Goal: Task Accomplishment & Management: Manage account settings

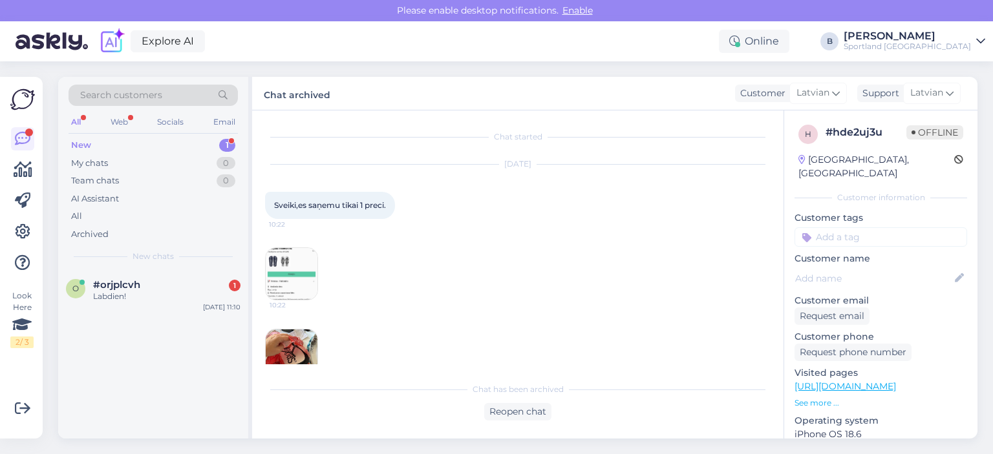
click at [151, 285] on div "#orjplcvh 1" at bounding box center [166, 285] width 147 height 12
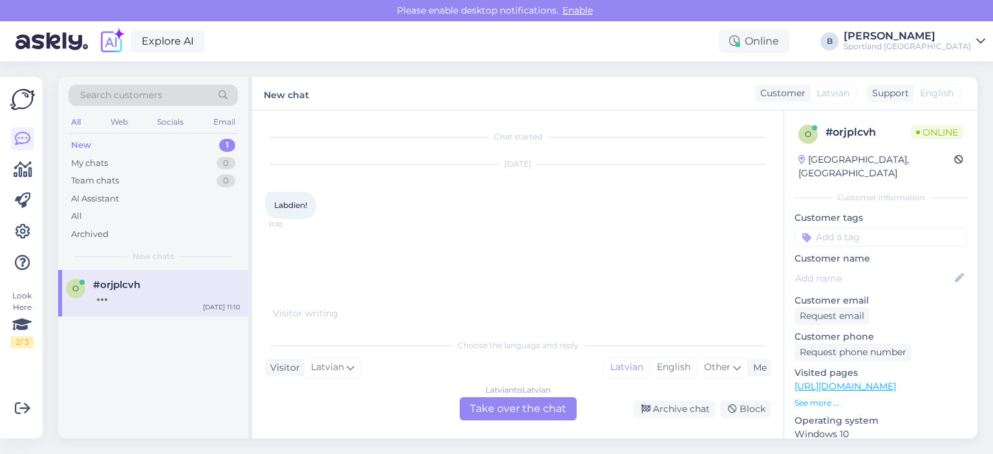
click at [530, 410] on div "Latvian to Latvian Take over the chat" at bounding box center [518, 409] width 117 height 23
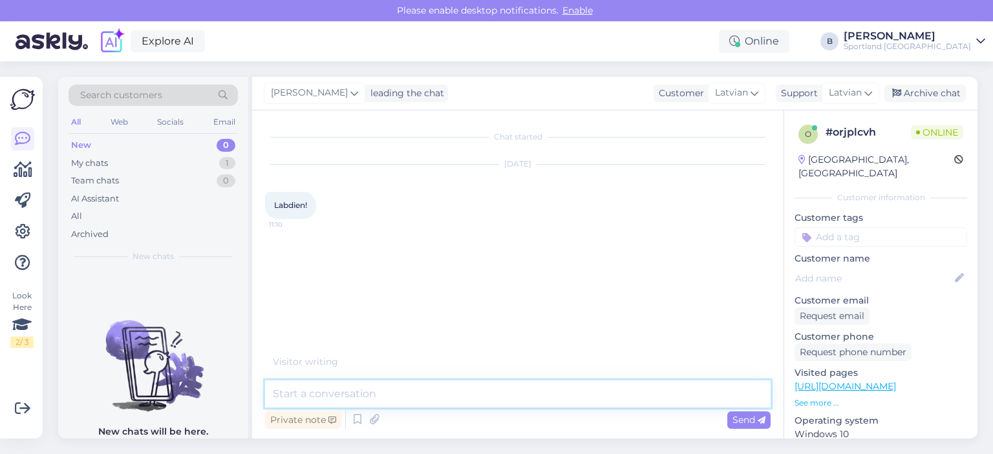
click at [529, 392] on textarea at bounding box center [517, 394] width 505 height 27
type textarea "Labdien, kā varam Jums palīdzēt?"
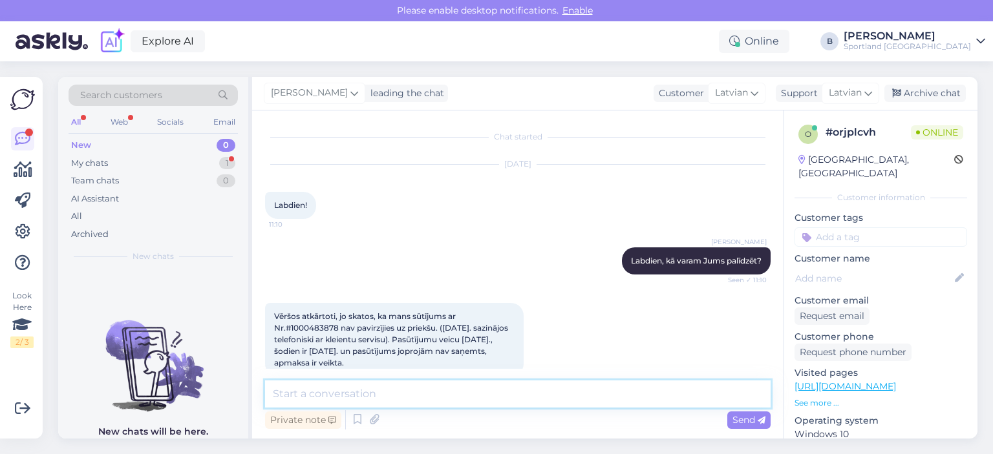
scroll to position [22, 0]
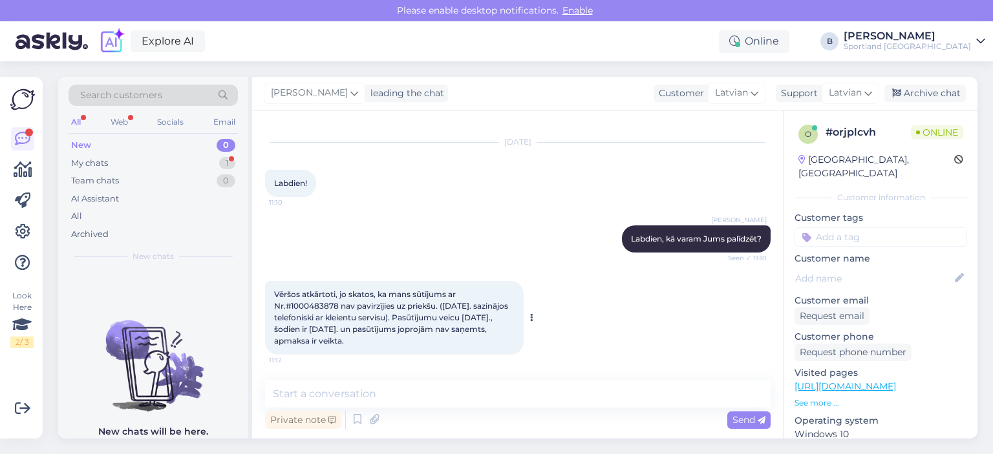
click at [313, 302] on span "Vēršos atkārtoti, jo skatos, ka mans sūtījums ar Nr.#1000483878 nav pavirzījies…" at bounding box center [392, 318] width 236 height 56
copy span "1000483878"
click at [447, 387] on textarea at bounding box center [517, 394] width 505 height 27
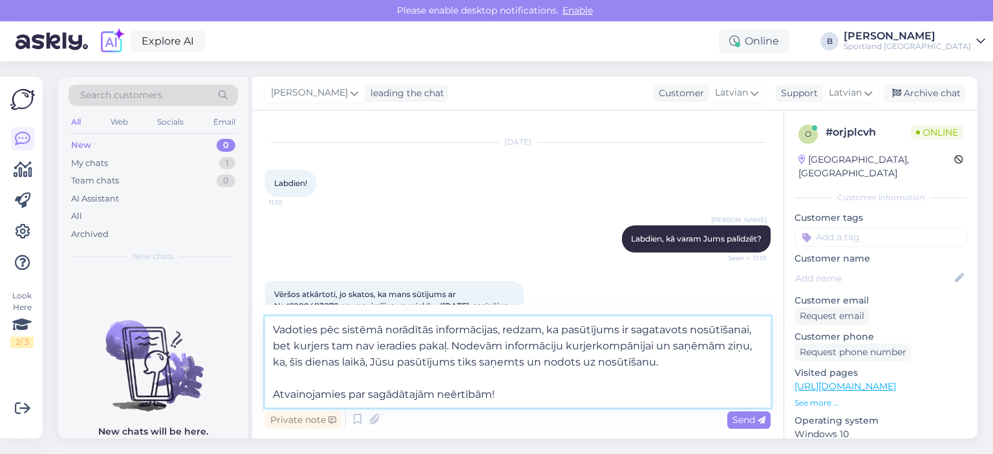
type textarea "Vadoties pēc sistēmā norādītās informācijas, redzam, ka pasūtījums ir sagatavot…"
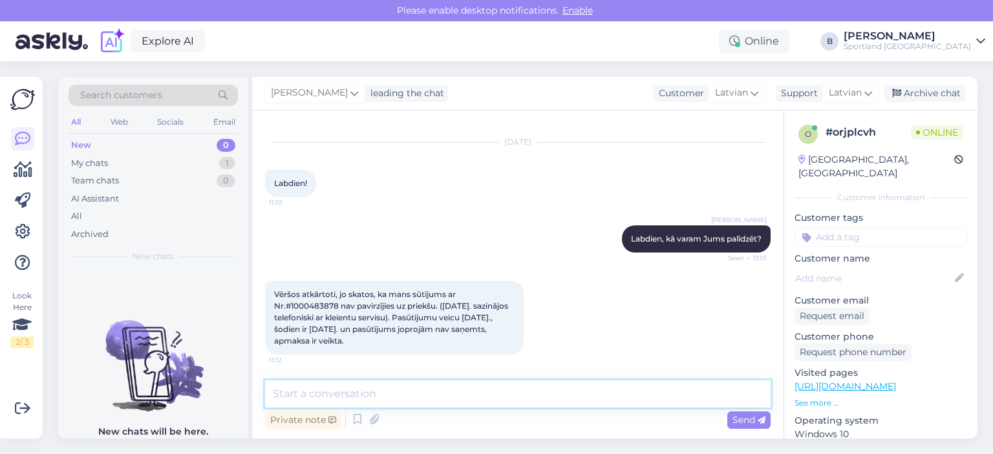
scroll to position [147, 0]
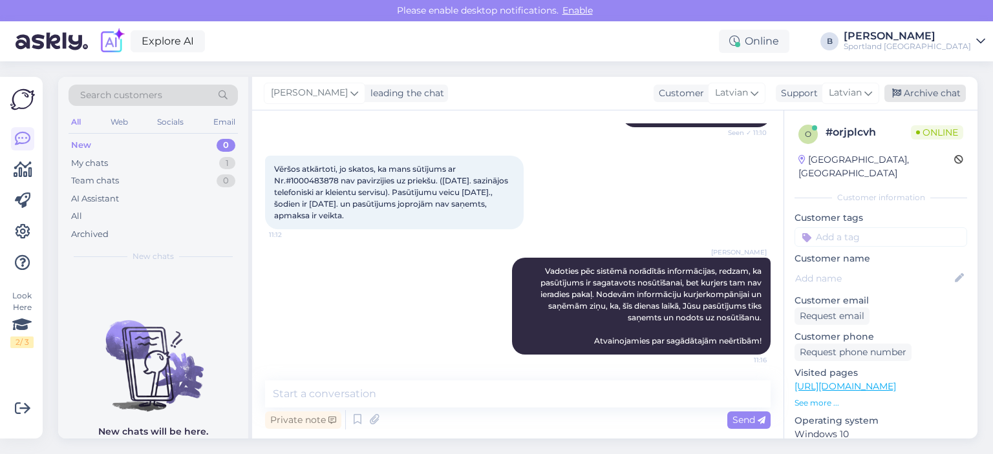
click at [911, 90] on div "Archive chat" at bounding box center [924, 93] width 81 height 17
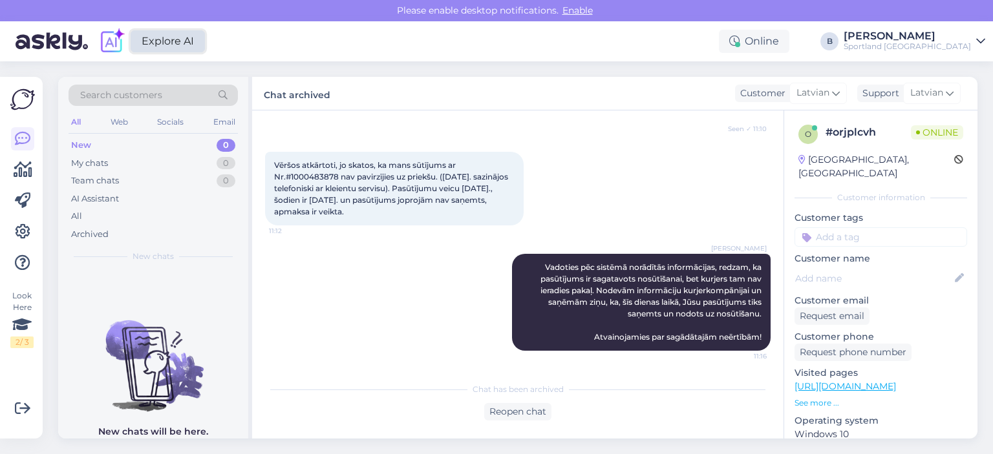
click at [177, 44] on link "Explore AI" at bounding box center [168, 41] width 74 height 22
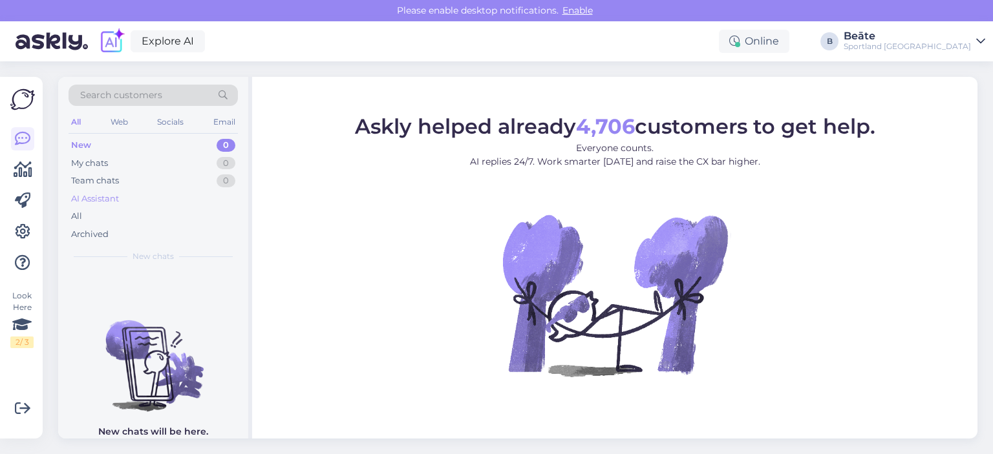
click at [96, 201] on div "AI Assistant" at bounding box center [95, 199] width 48 height 13
click at [101, 196] on div "AI Assistant" at bounding box center [97, 199] width 53 height 13
click at [113, 317] on img at bounding box center [153, 355] width 190 height 116
click at [85, 148] on div "New" at bounding box center [80, 145] width 19 height 13
click at [26, 164] on icon at bounding box center [23, 170] width 19 height 16
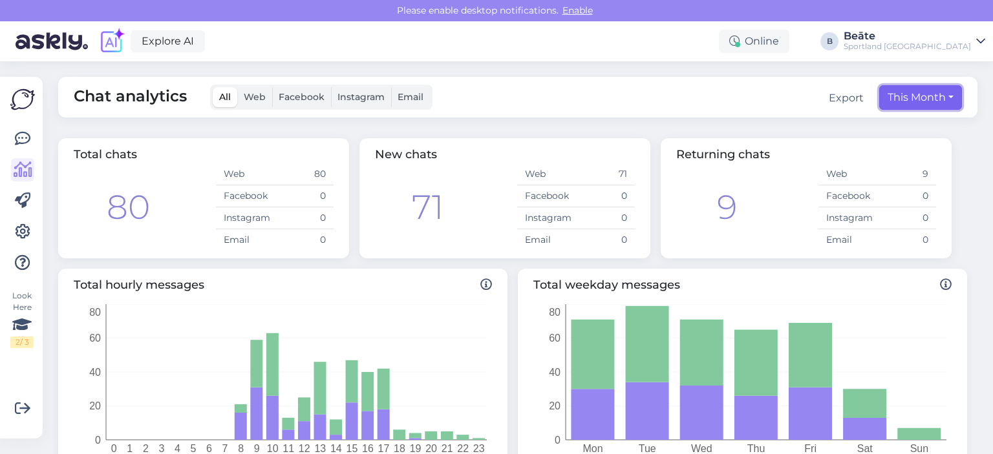
click at [893, 97] on button "This Month" at bounding box center [920, 97] width 83 height 25
select select "9"
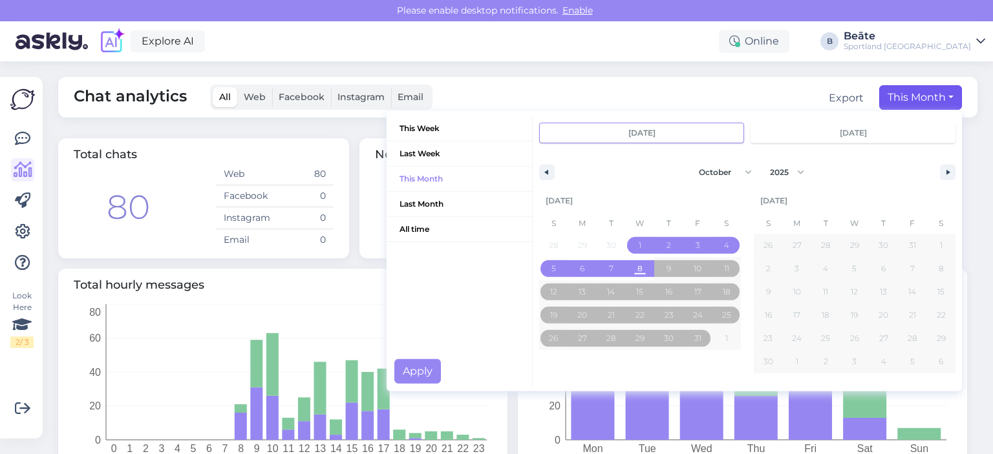
click at [725, 78] on div "Chat analytics All Web Facebook Instagram Email Export This Month This Week Las…" at bounding box center [517, 97] width 919 height 41
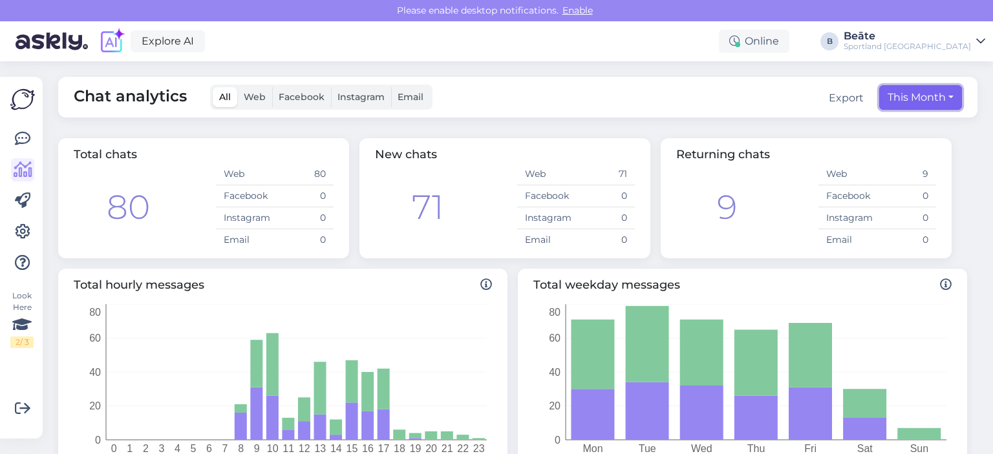
click at [900, 103] on button "This Month" at bounding box center [920, 97] width 83 height 25
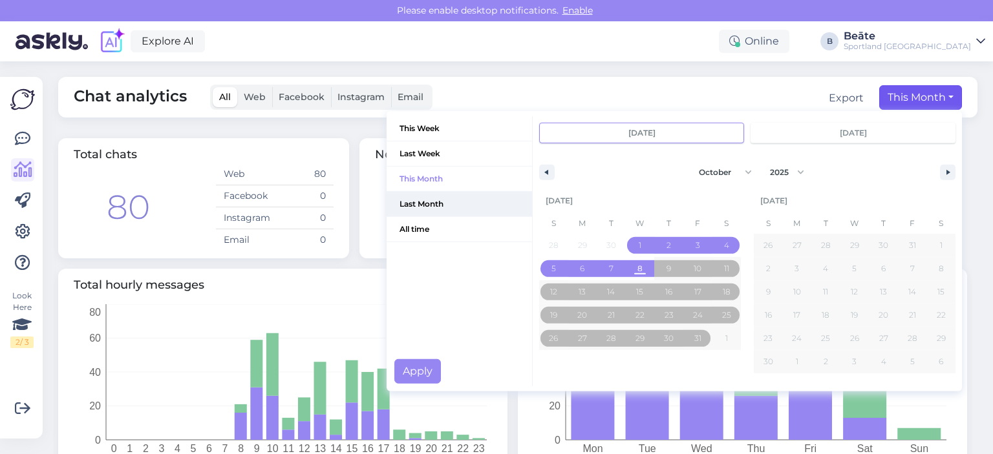
click at [409, 206] on span "Last Month" at bounding box center [459, 204] width 145 height 25
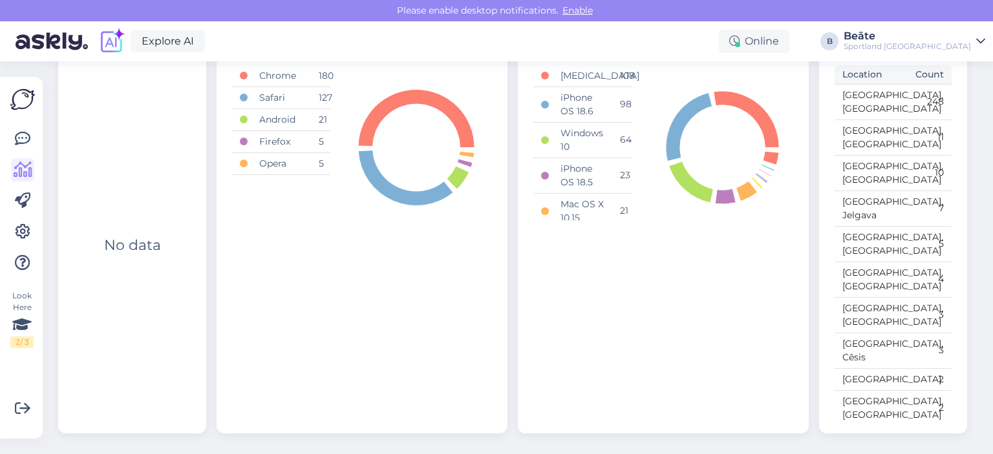
scroll to position [354, 0]
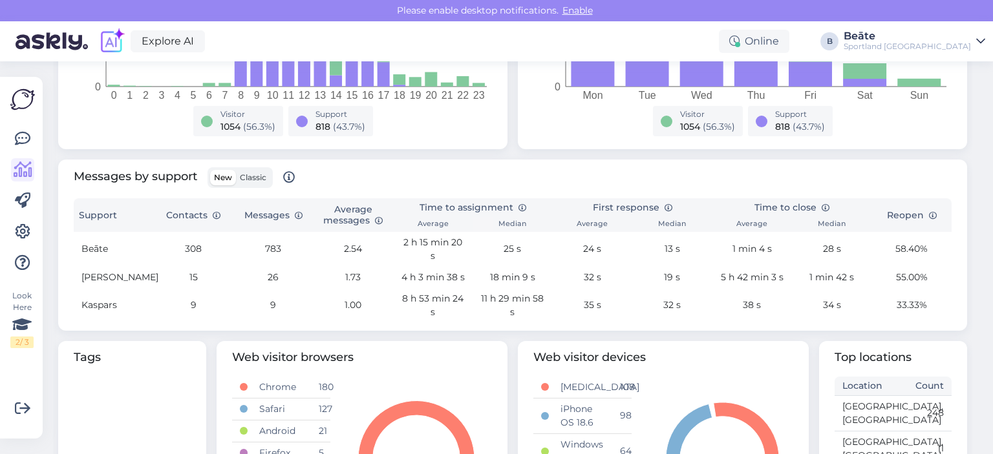
click at [253, 173] on span "Classic" at bounding box center [253, 178] width 27 height 10
click at [236, 170] on input "Classic" at bounding box center [236, 170] width 0 height 0
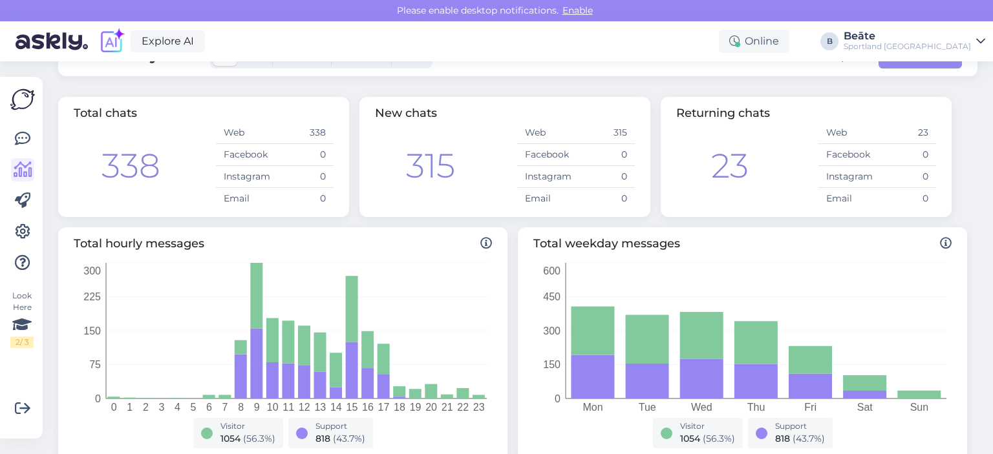
scroll to position [0, 0]
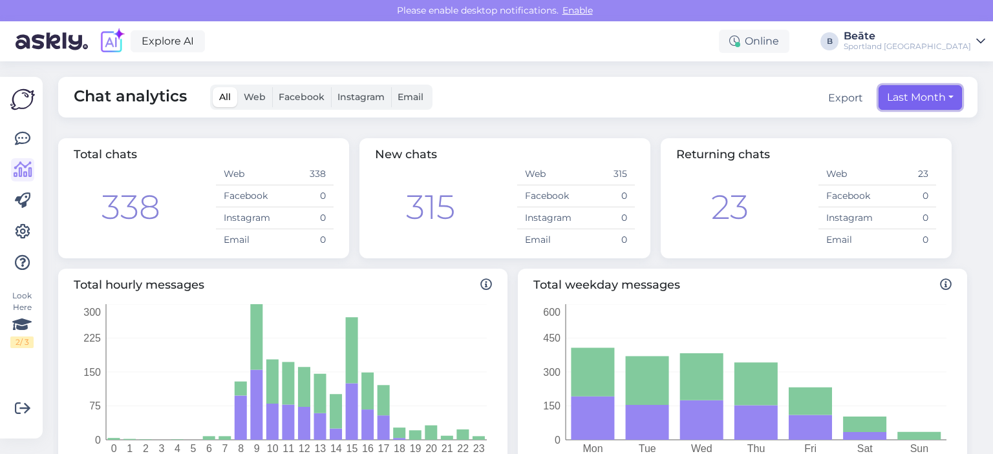
click at [908, 96] on button "Last Month" at bounding box center [919, 97] width 83 height 25
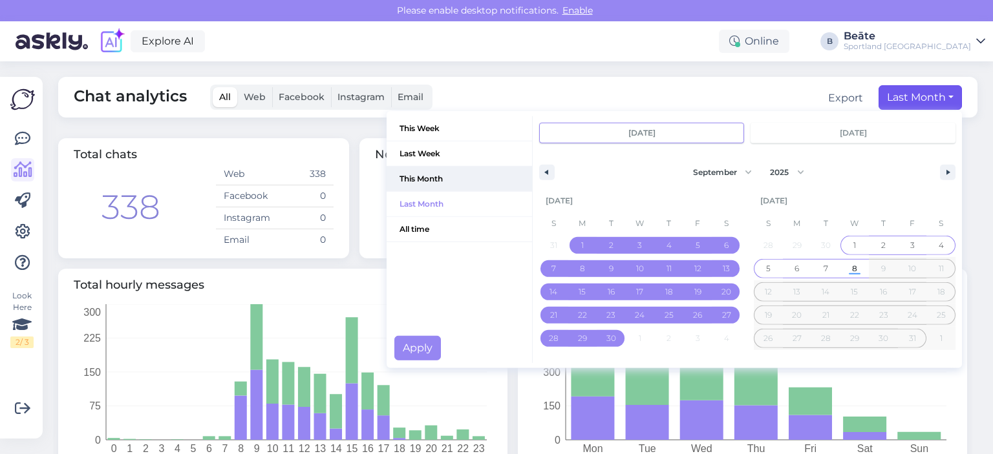
click at [414, 185] on span "This Month" at bounding box center [459, 179] width 145 height 25
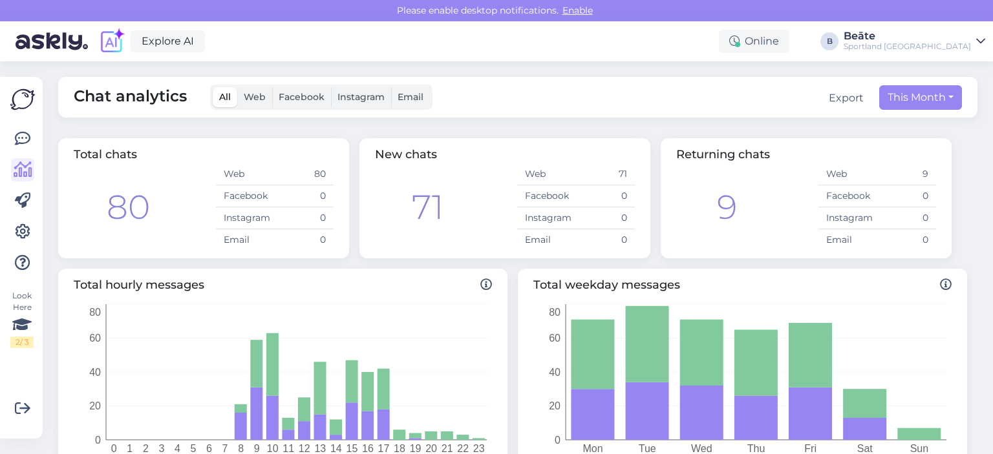
click at [256, 98] on span "Web" at bounding box center [255, 97] width 22 height 12
click at [237, 87] on input "Web" at bounding box center [237, 87] width 0 height 0
click at [303, 105] on label "Facebook" at bounding box center [301, 97] width 59 height 20
click at [272, 87] on input "Facebook" at bounding box center [272, 87] width 0 height 0
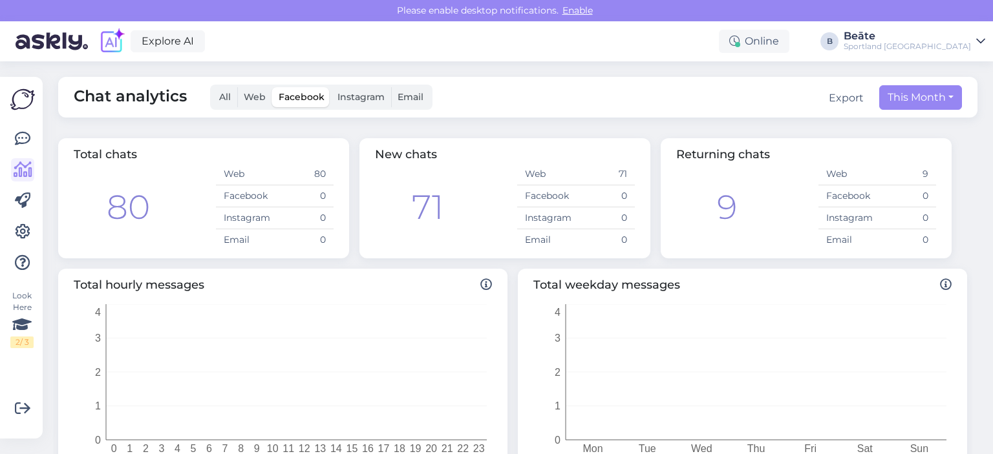
click at [361, 99] on span "Instagram" at bounding box center [360, 97] width 47 height 12
click at [331, 87] on input "Instagram" at bounding box center [331, 87] width 0 height 0
click at [414, 95] on span "Email" at bounding box center [411, 97] width 26 height 12
click at [391, 87] on input "Email" at bounding box center [391, 87] width 0 height 0
click at [224, 96] on span "All" at bounding box center [225, 97] width 12 height 12
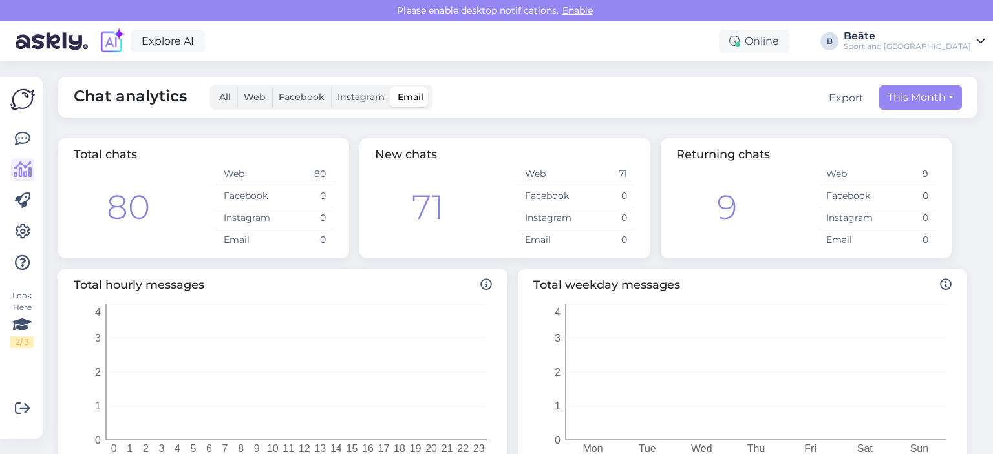
click at [213, 87] on input "All" at bounding box center [213, 87] width 0 height 0
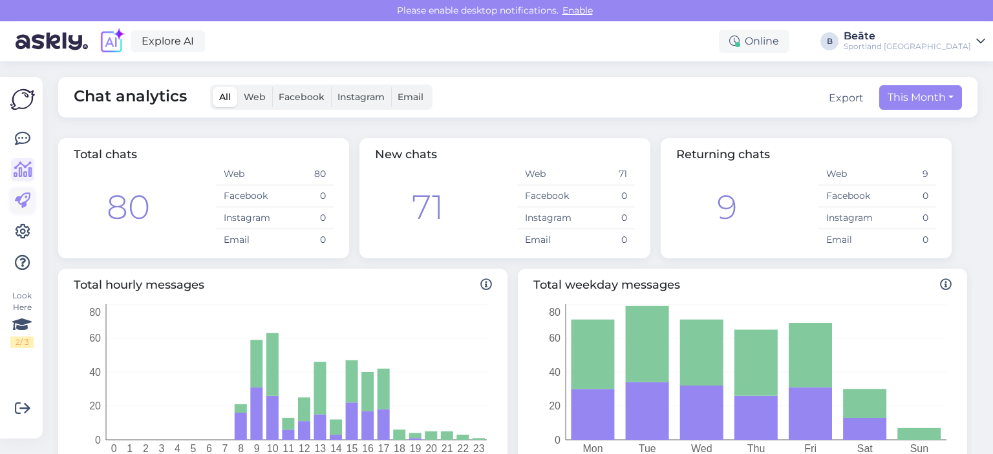
click at [24, 204] on icon at bounding box center [23, 201] width 16 height 16
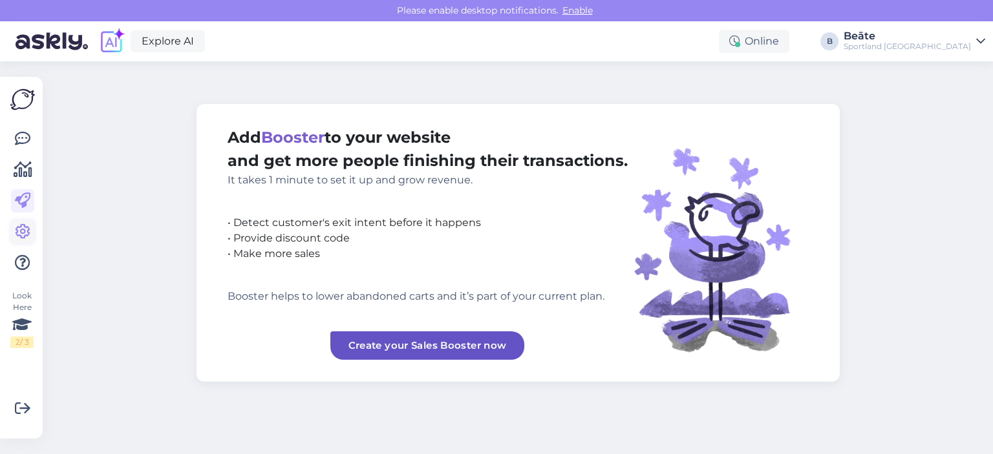
click at [26, 235] on icon at bounding box center [23, 232] width 16 height 16
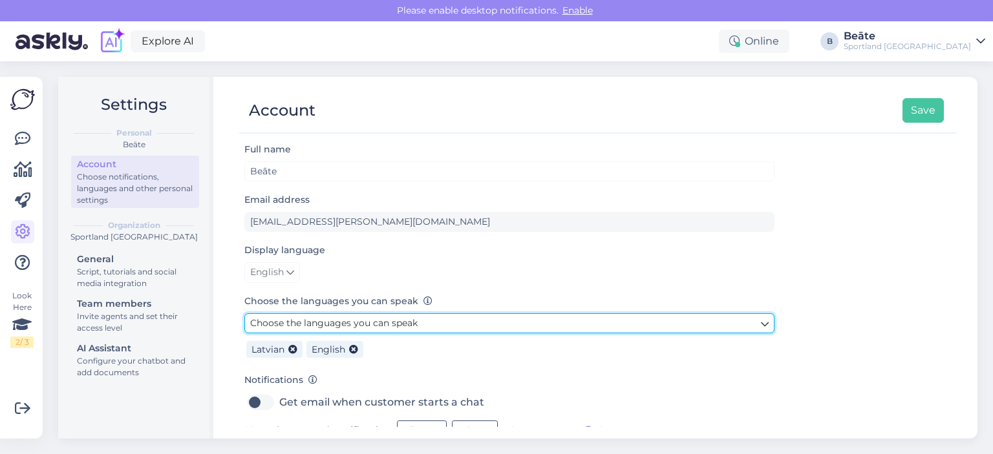
click at [763, 322] on icon at bounding box center [765, 324] width 8 height 14
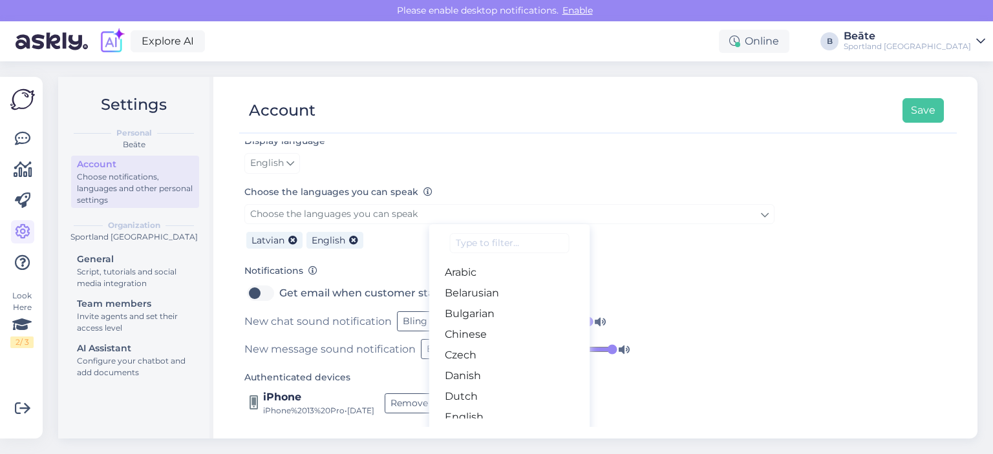
scroll to position [116, 0]
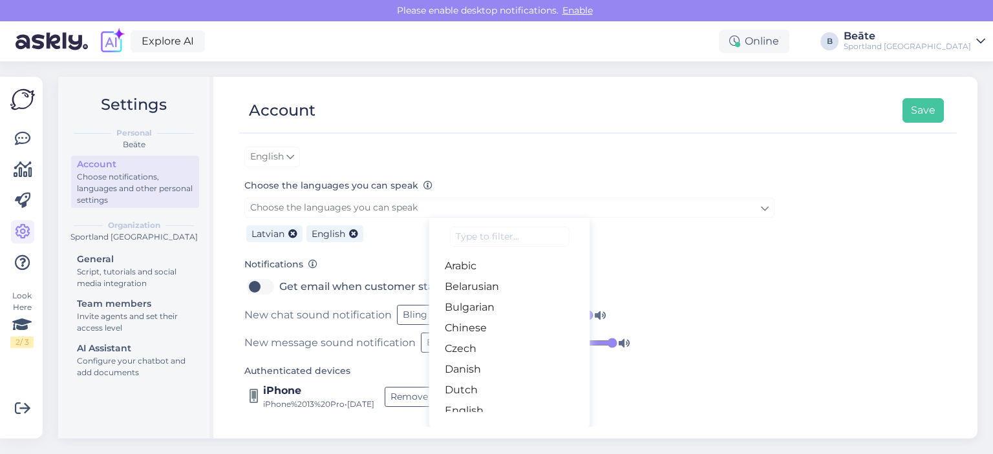
click at [776, 264] on div "Full name [PERSON_NAME] Email address [EMAIL_ADDRESS][PERSON_NAME][DOMAIN_NAME]…" at bounding box center [597, 285] width 717 height 286
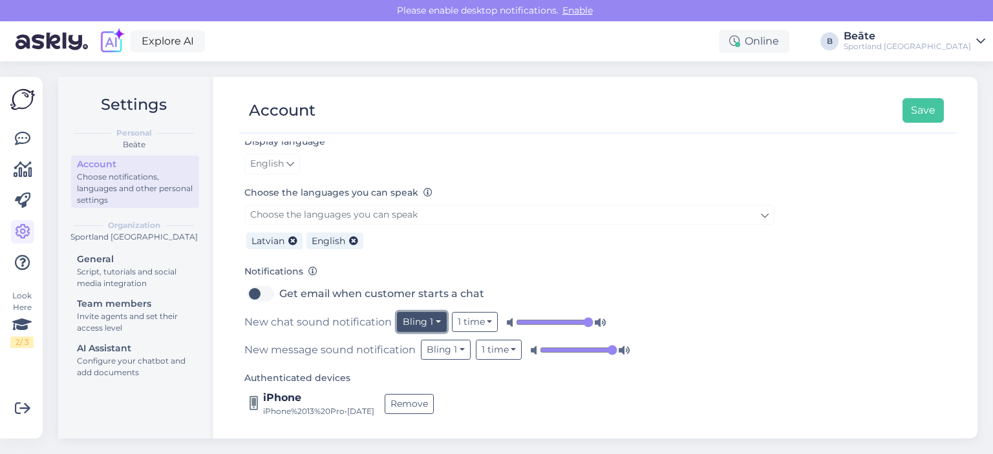
click at [438, 323] on button "Bling 1" at bounding box center [422, 322] width 50 height 20
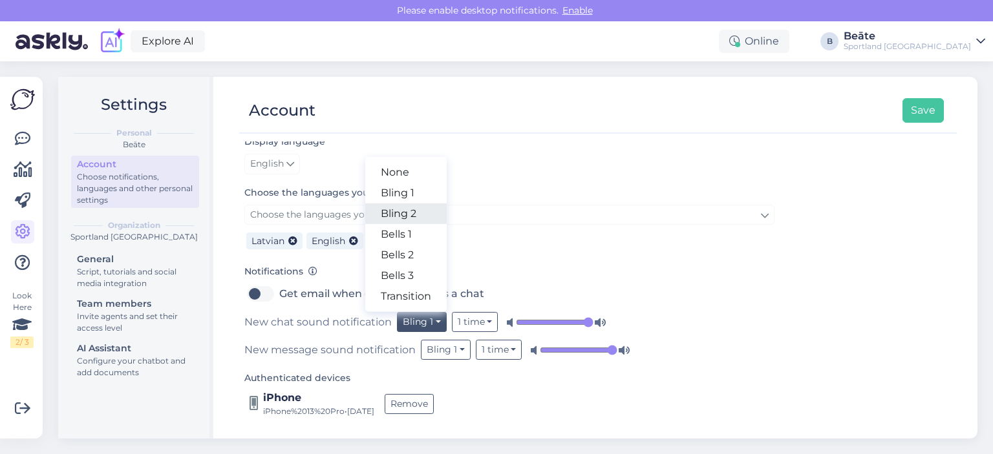
click at [390, 206] on link "Bling 2" at bounding box center [405, 214] width 81 height 21
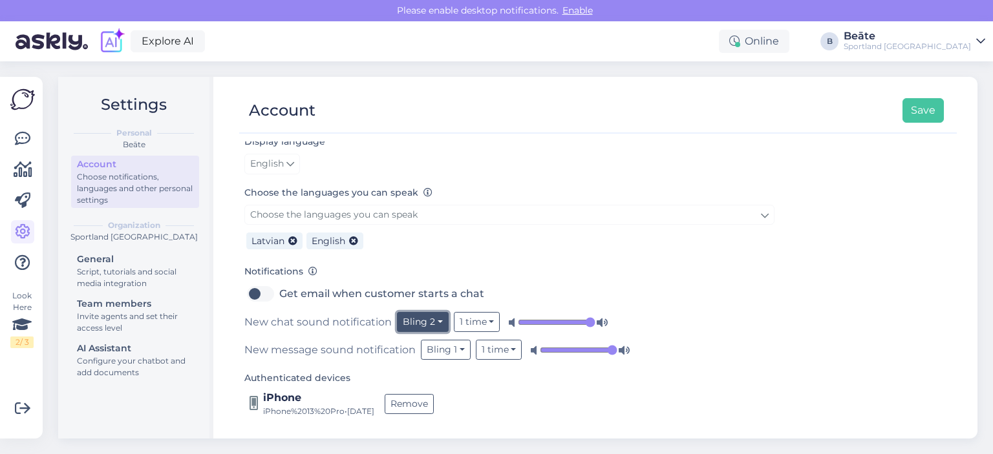
click at [435, 320] on button "Bling 2" at bounding box center [423, 322] width 52 height 20
click at [410, 196] on link "Bling 1" at bounding box center [407, 193] width 81 height 21
click at [433, 317] on button "Bling 1" at bounding box center [422, 322] width 50 height 20
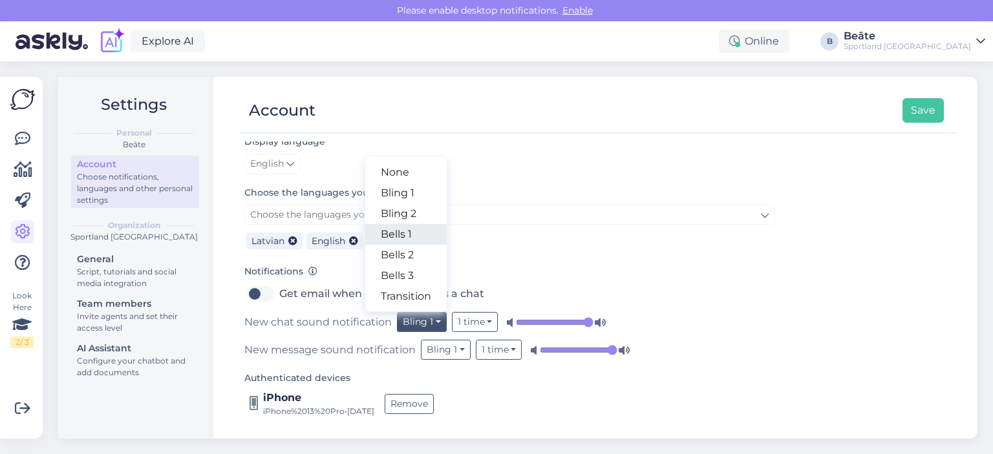
click at [415, 239] on link "Bells 1" at bounding box center [405, 234] width 81 height 21
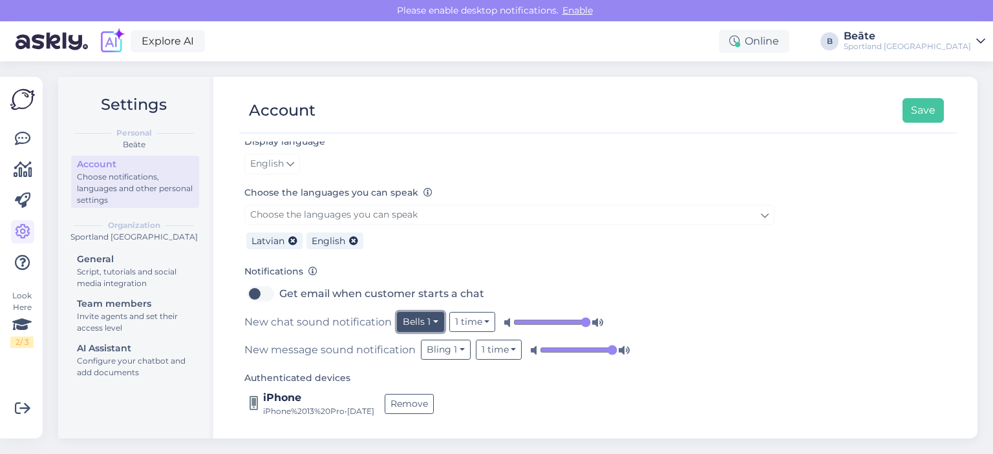
click at [429, 322] on button "Bells 1" at bounding box center [420, 322] width 47 height 20
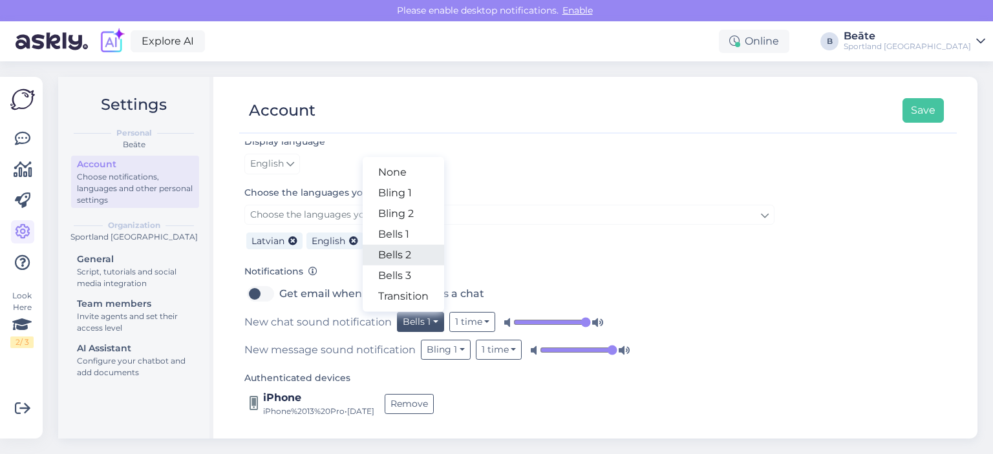
click at [413, 256] on link "Bells 2" at bounding box center [403, 255] width 81 height 21
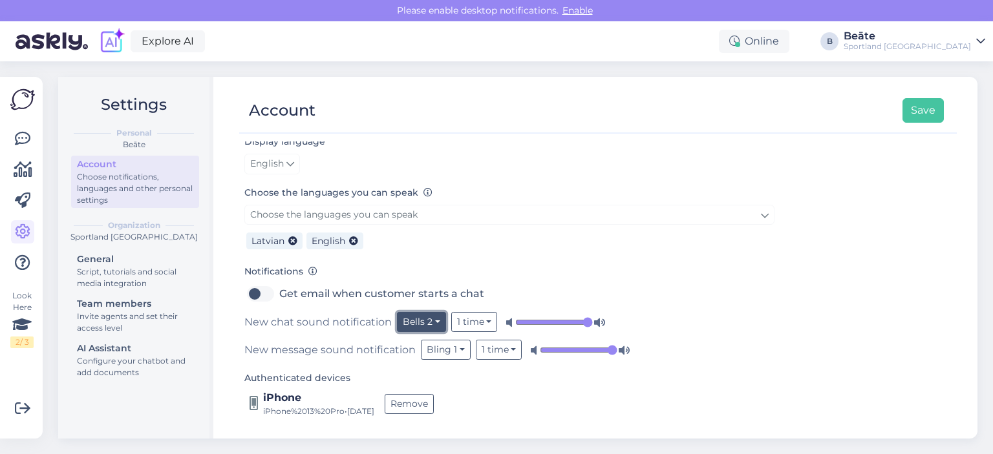
click at [429, 319] on button "Bells 2" at bounding box center [421, 322] width 49 height 20
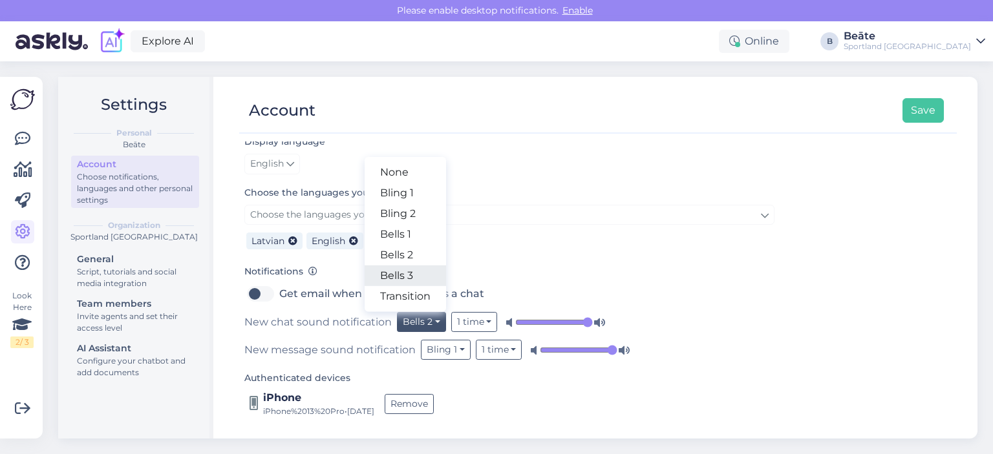
click at [418, 276] on link "Bells 3" at bounding box center [405, 276] width 81 height 21
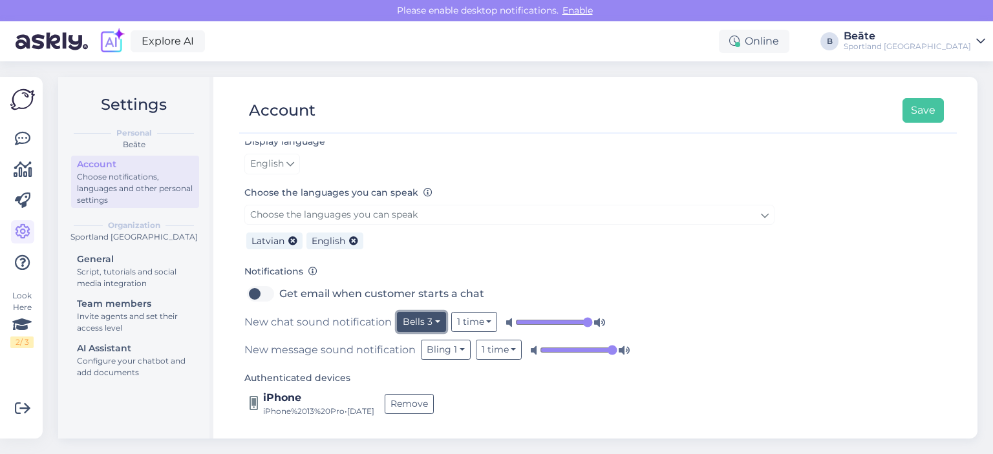
click at [430, 315] on button "Bells 3" at bounding box center [421, 322] width 49 height 20
click at [411, 295] on link "Transition" at bounding box center [405, 296] width 81 height 21
click at [432, 319] on button "Transition" at bounding box center [429, 322] width 64 height 20
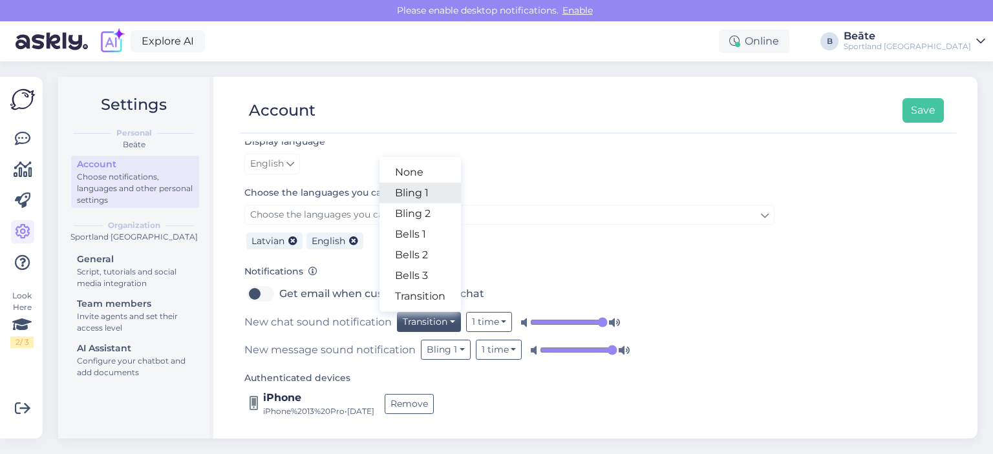
click at [416, 191] on link "Bling 1" at bounding box center [419, 193] width 81 height 21
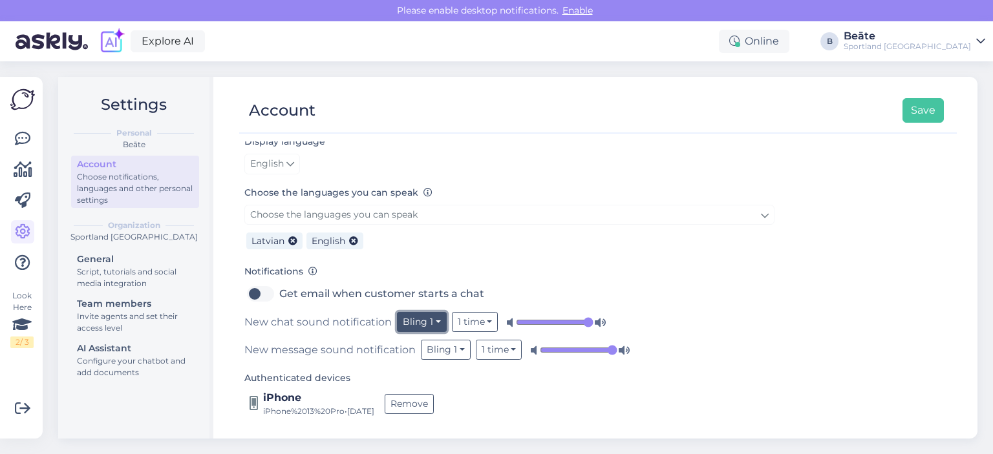
click at [429, 318] on button "Bling 1" at bounding box center [422, 322] width 50 height 20
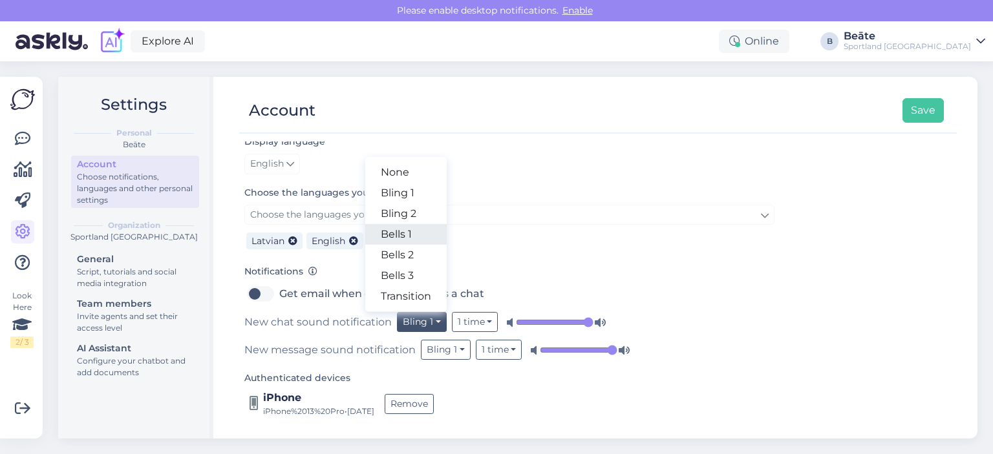
click at [410, 233] on link "Bells 1" at bounding box center [405, 234] width 81 height 21
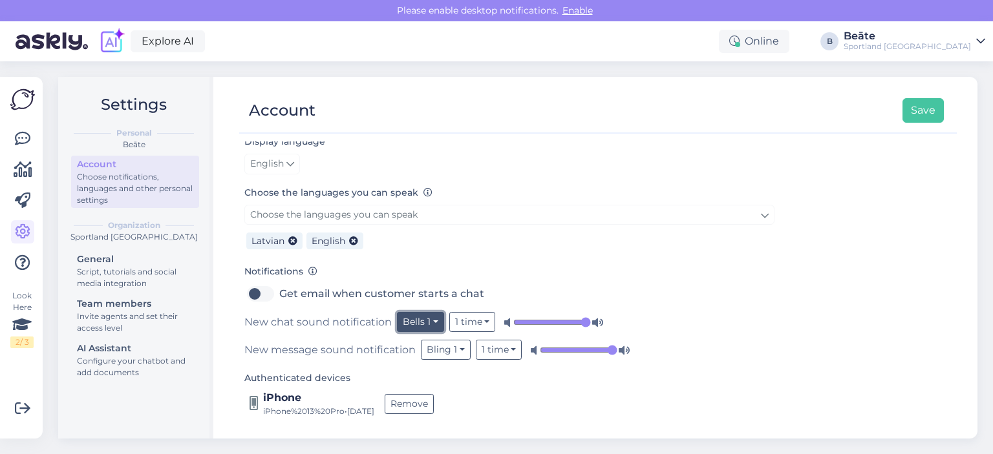
click at [422, 315] on button "Bells 1" at bounding box center [420, 322] width 47 height 20
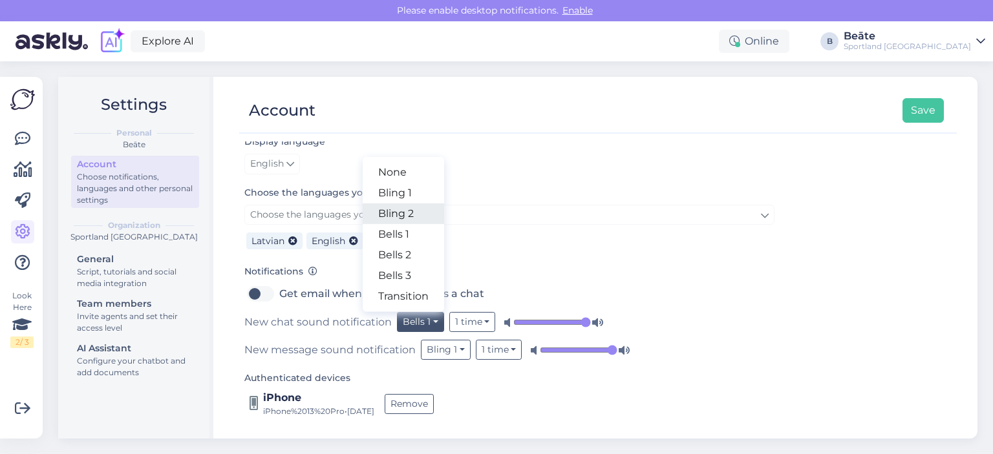
click at [407, 213] on link "Bling 2" at bounding box center [403, 214] width 81 height 21
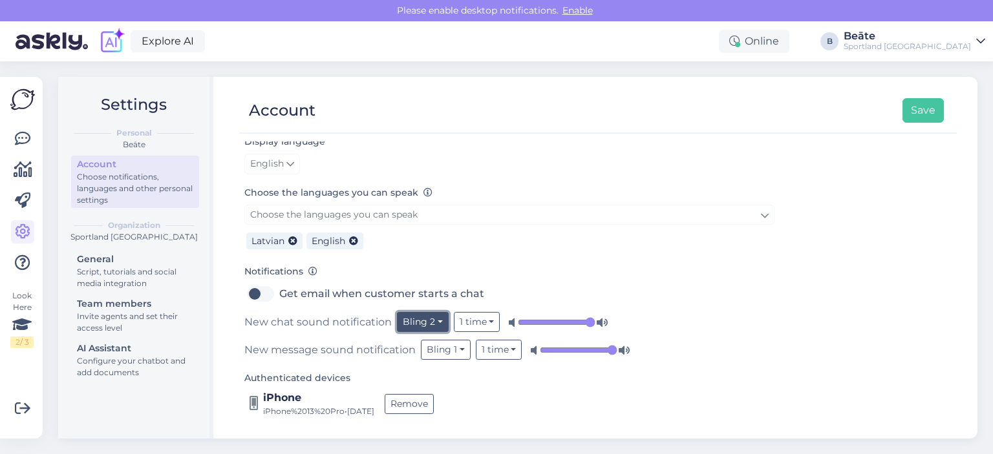
click at [428, 321] on button "Bling 2" at bounding box center [423, 322] width 52 height 20
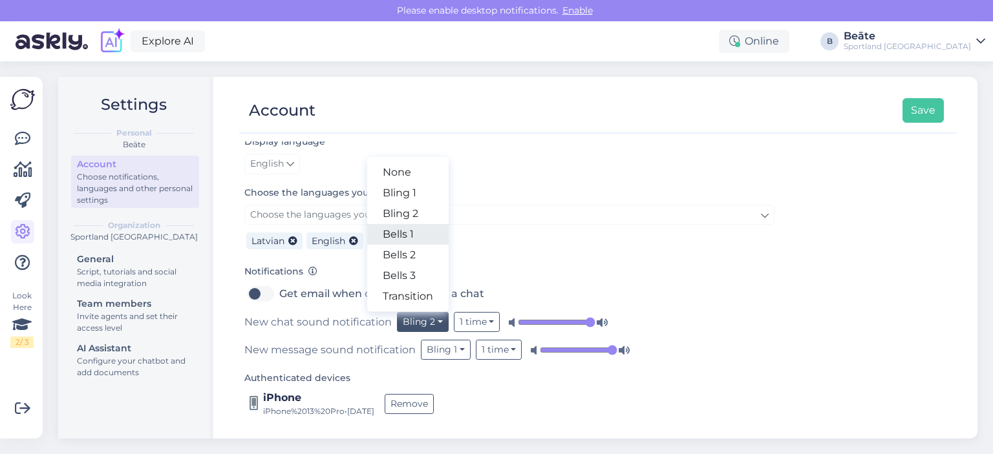
click at [409, 237] on link "Bells 1" at bounding box center [407, 234] width 81 height 21
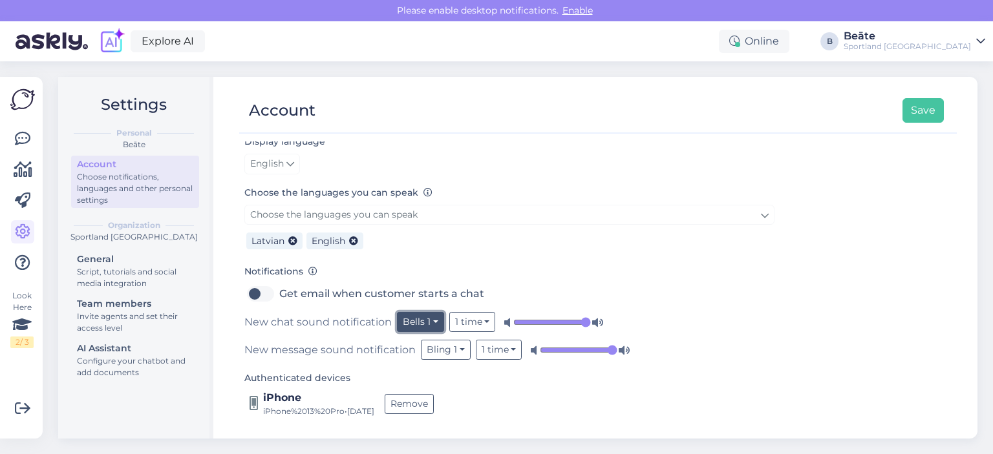
click at [419, 323] on button "Bells 1" at bounding box center [420, 322] width 47 height 20
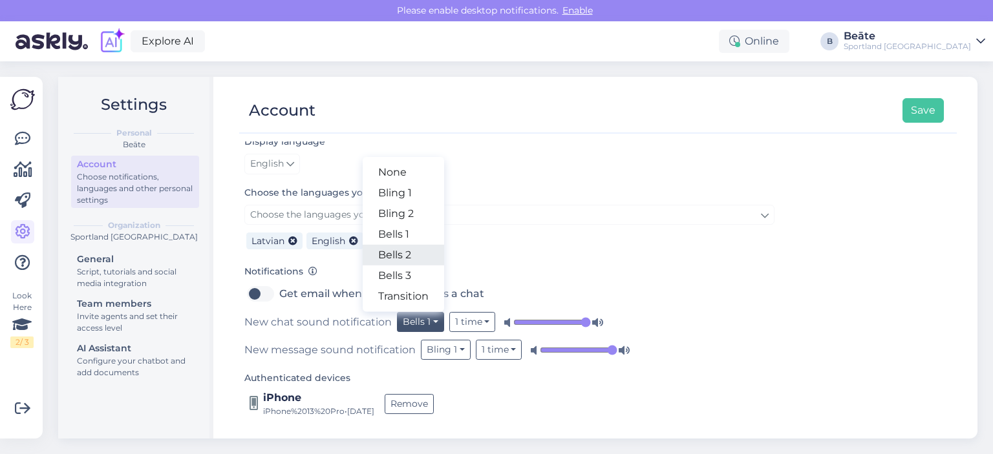
click at [403, 245] on link "Bells 2" at bounding box center [403, 255] width 81 height 21
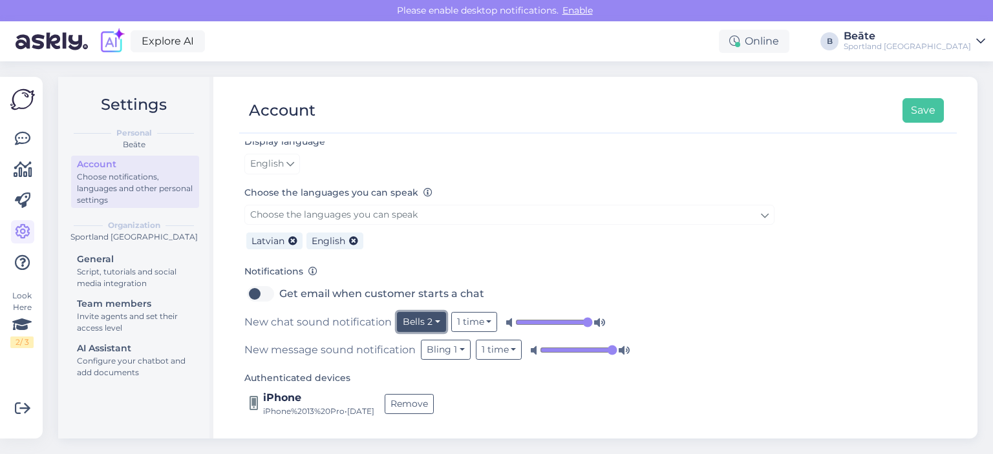
click at [421, 323] on button "Bells 2" at bounding box center [421, 322] width 49 height 20
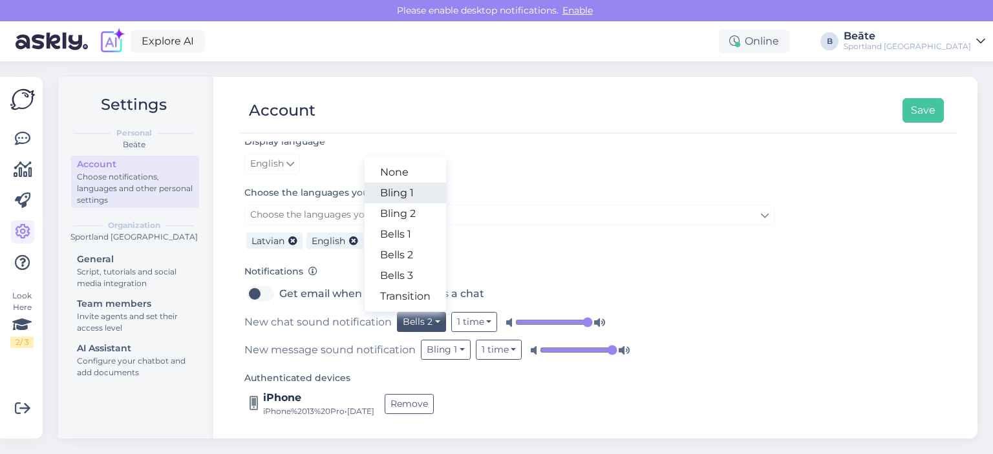
click at [403, 193] on link "Bling 1" at bounding box center [405, 193] width 81 height 21
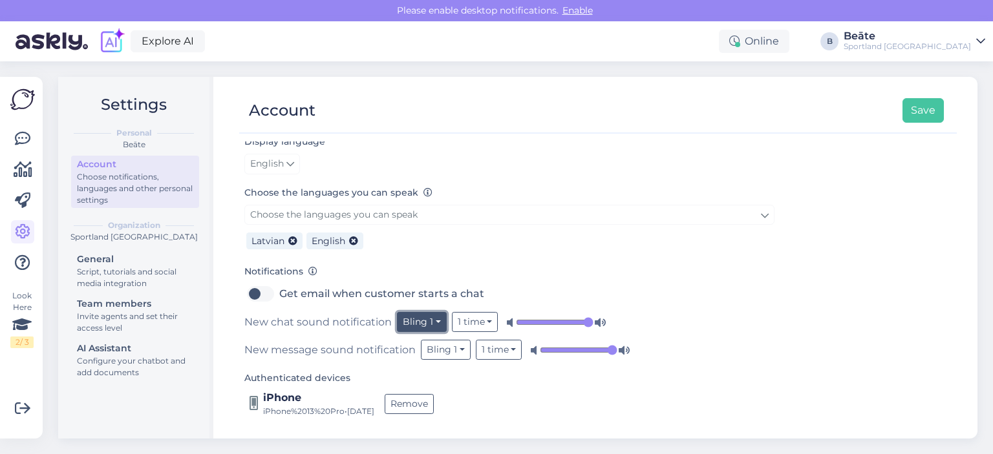
click at [417, 315] on button "Bling 1" at bounding box center [422, 322] width 50 height 20
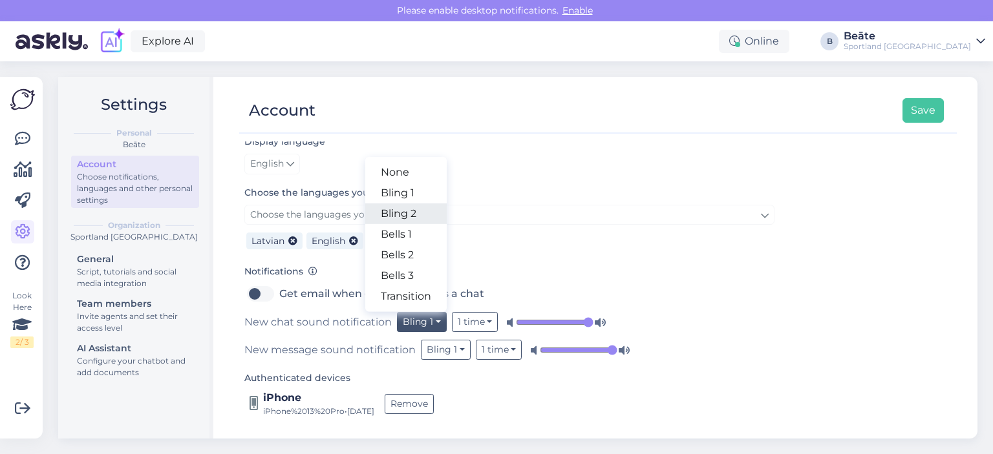
click at [407, 218] on link "Bling 2" at bounding box center [405, 214] width 81 height 21
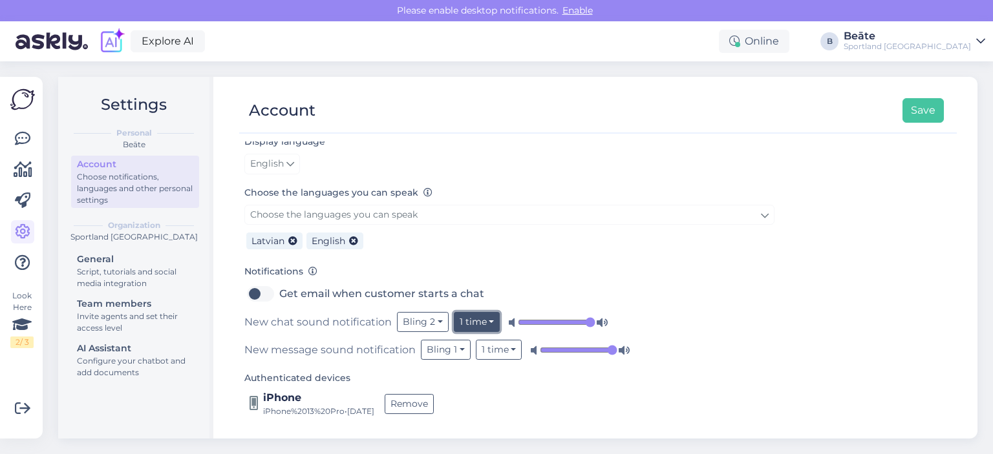
click at [469, 315] on button "1 time" at bounding box center [477, 322] width 47 height 20
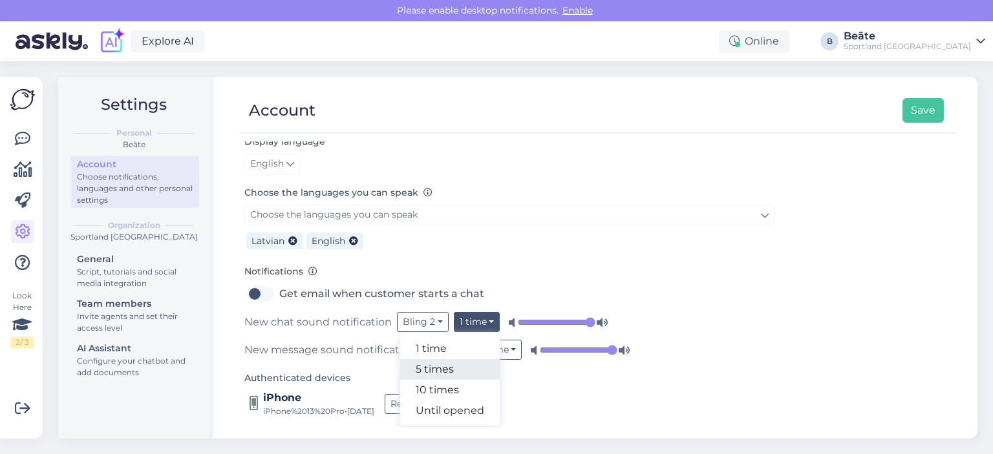
click at [441, 368] on link "5 times" at bounding box center [450, 369] width 100 height 21
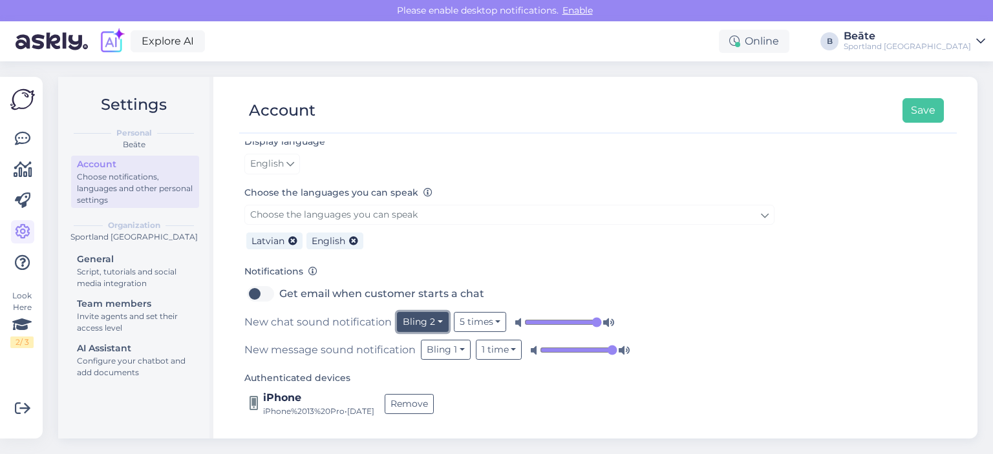
click at [440, 321] on button "Bling 2" at bounding box center [423, 322] width 52 height 20
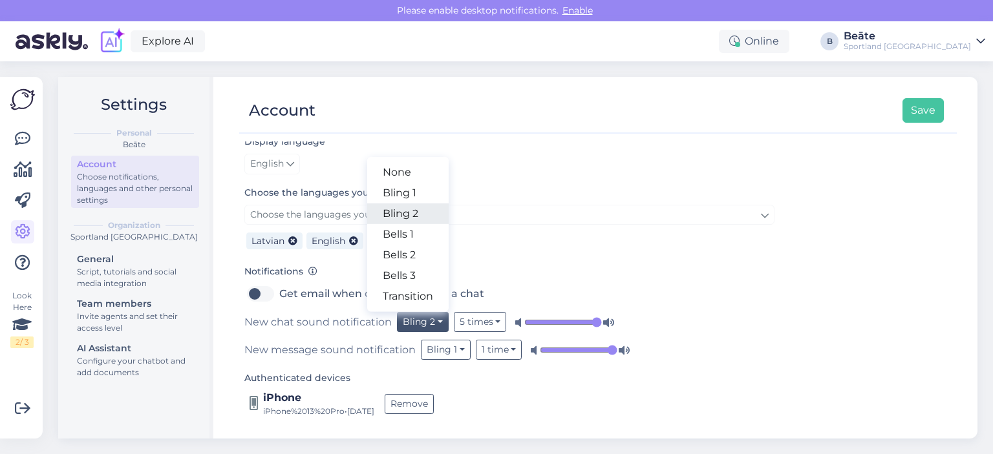
click at [406, 217] on link "Bling 2" at bounding box center [407, 214] width 81 height 21
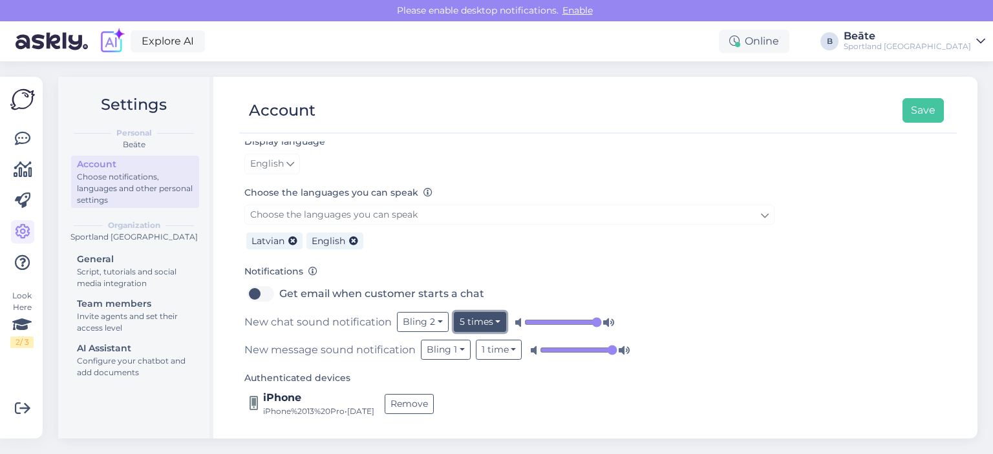
click at [482, 319] on button "5 times" at bounding box center [480, 322] width 53 height 20
click at [440, 351] on link "1 time" at bounding box center [457, 349] width 100 height 21
click at [414, 366] on form "Full name [PERSON_NAME] Email address [EMAIL_ADDRESS][PERSON_NAME][DOMAIN_NAME]…" at bounding box center [509, 225] width 530 height 385
click at [460, 353] on button "Bling 1" at bounding box center [446, 350] width 50 height 20
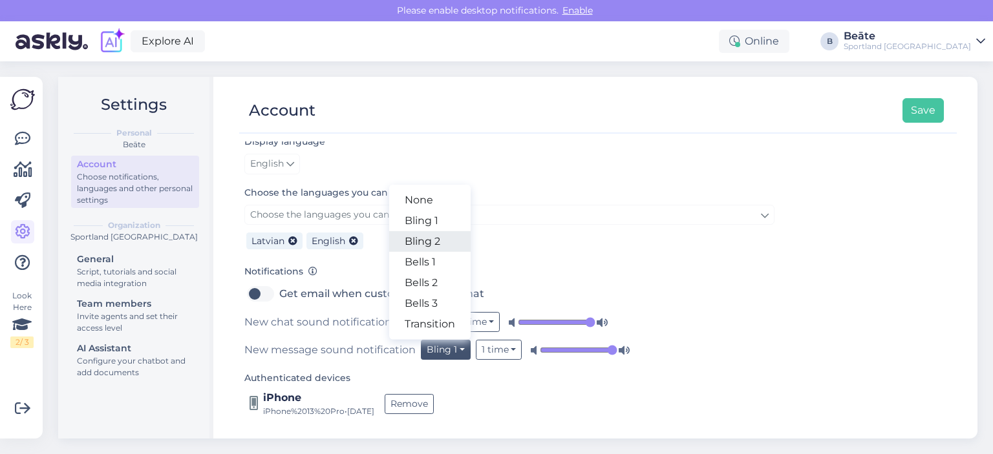
click at [423, 242] on link "Bling 2" at bounding box center [429, 241] width 81 height 21
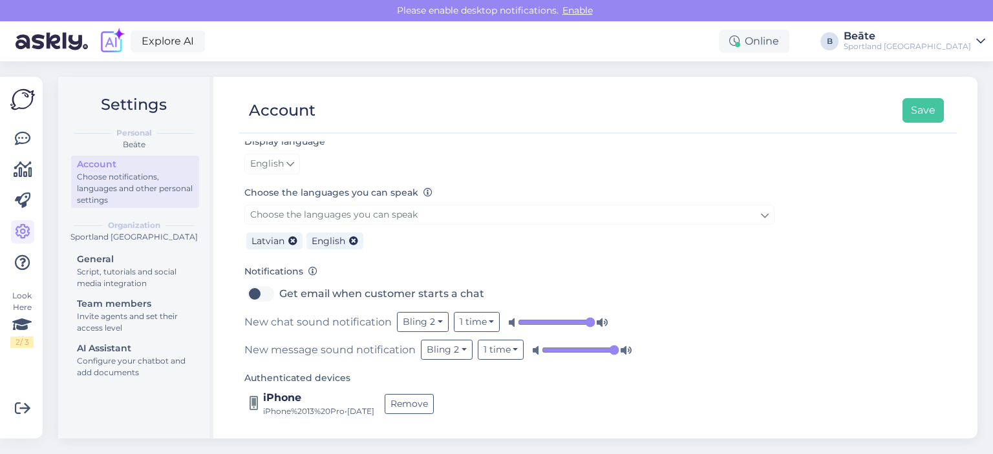
click at [504, 375] on div "Authenticated devices iPhone iPhone%2013%20Pro • [DATE] Remove" at bounding box center [509, 393] width 530 height 47
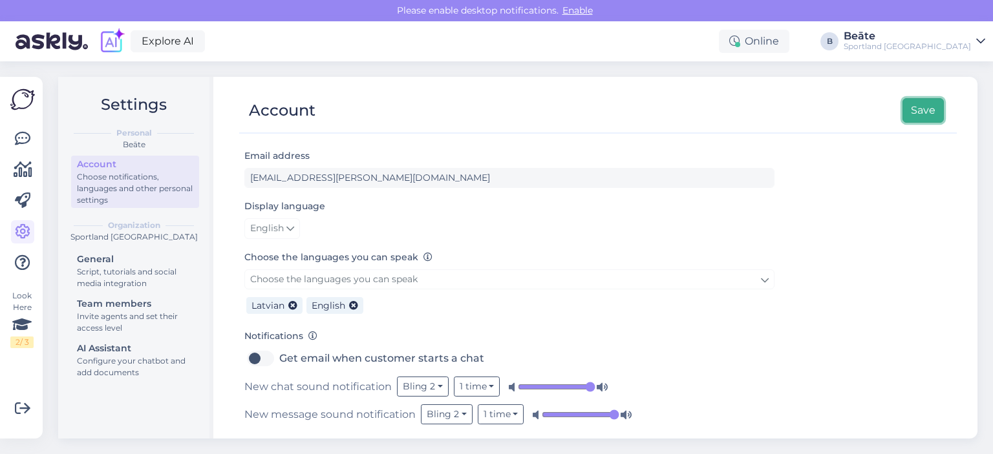
click at [917, 111] on button "Save" at bounding box center [922, 110] width 41 height 25
